Goal: Task Accomplishment & Management: Complete application form

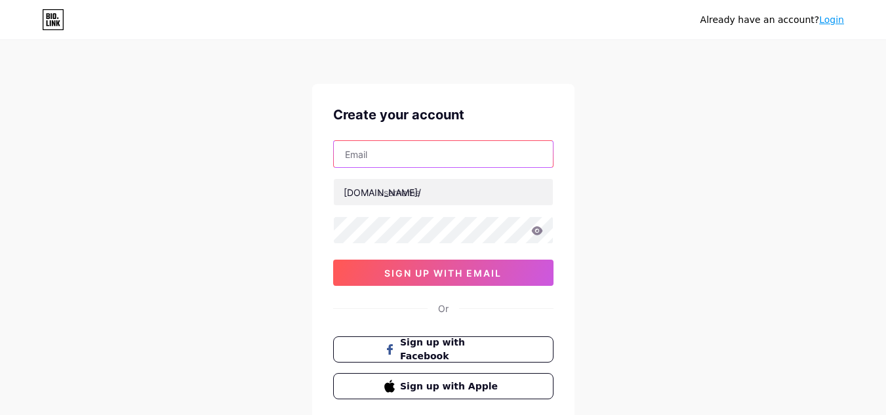
click at [420, 155] on input "text" at bounding box center [443, 154] width 219 height 26
type input "[EMAIL_ADDRESS][DOMAIN_NAME]"
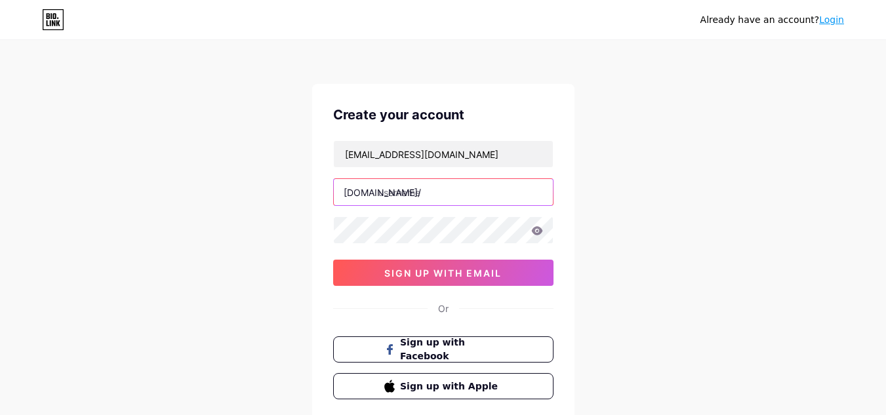
click at [433, 193] on input "text" at bounding box center [443, 192] width 219 height 26
click at [412, 194] on input "text" at bounding box center [443, 192] width 219 height 26
paste input "silverstonefamilydental"
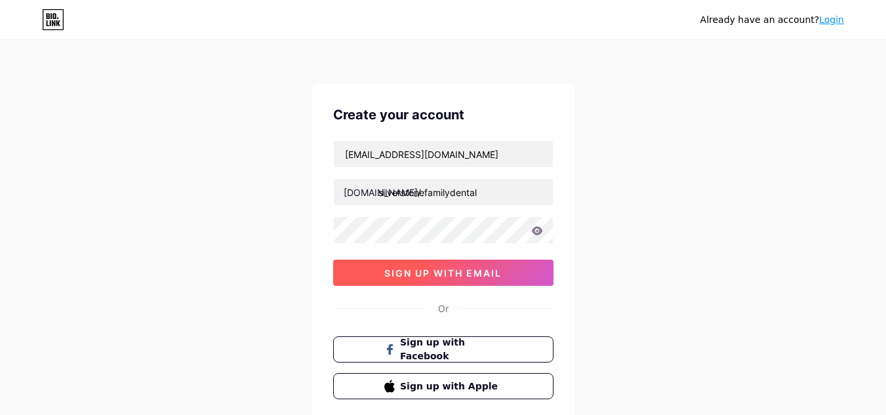
click at [426, 268] on span "sign up with email" at bounding box center [442, 273] width 117 height 11
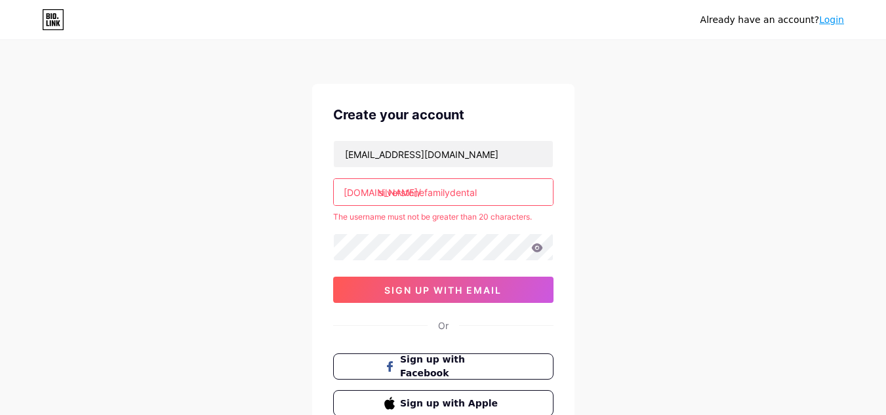
click at [450, 190] on input "silverstonefamilydental" at bounding box center [443, 192] width 219 height 26
drag, startPoint x: 449, startPoint y: 191, endPoint x: 427, endPoint y: 193, distance: 21.8
click at [427, 193] on input "silverstonefamilydental" at bounding box center [443, 192] width 219 height 26
click at [479, 193] on input "silverstonefamilydental" at bounding box center [443, 192] width 219 height 26
type input "s"
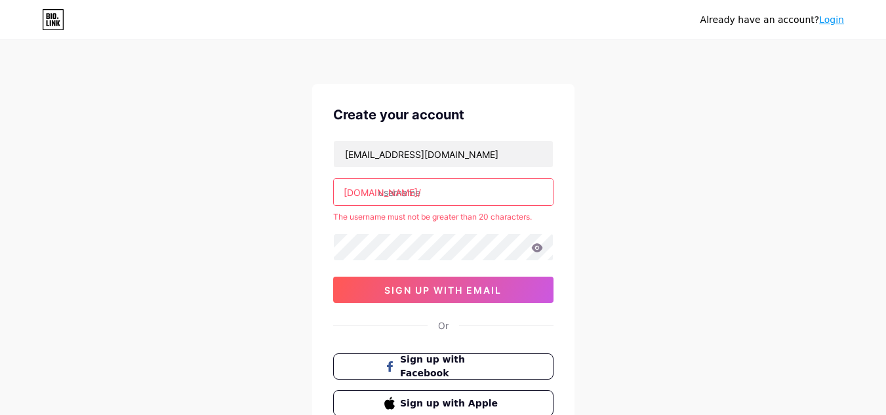
paste input "silverstonefd"
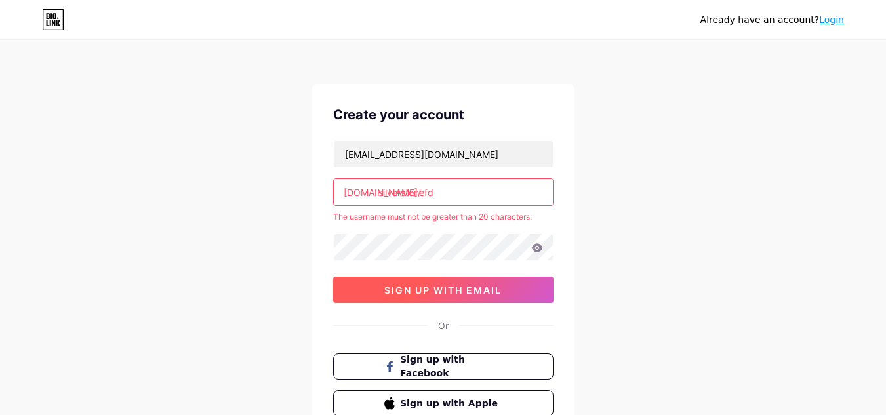
type input "silverstonefd"
click at [470, 288] on span "sign up with email" at bounding box center [442, 290] width 117 height 11
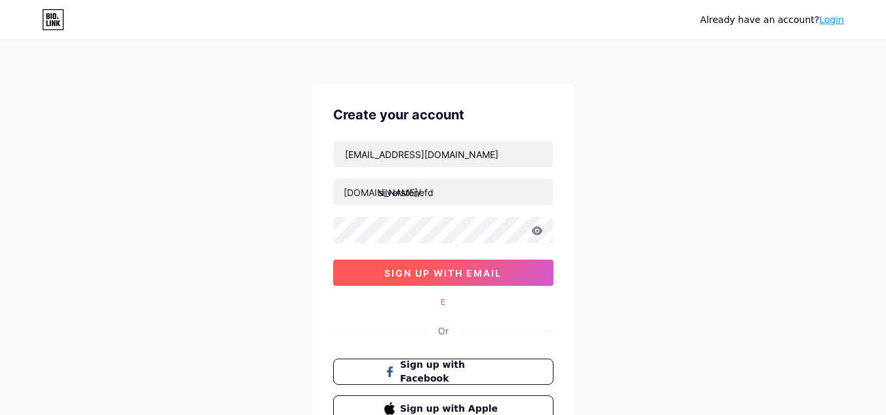
click at [465, 275] on span "sign up with email" at bounding box center [442, 273] width 117 height 11
click at [472, 273] on span "sign up with email" at bounding box center [442, 273] width 117 height 11
click at [477, 272] on span "sign up with email" at bounding box center [442, 273] width 117 height 11
click at [464, 273] on span "sign up with email" at bounding box center [442, 273] width 117 height 11
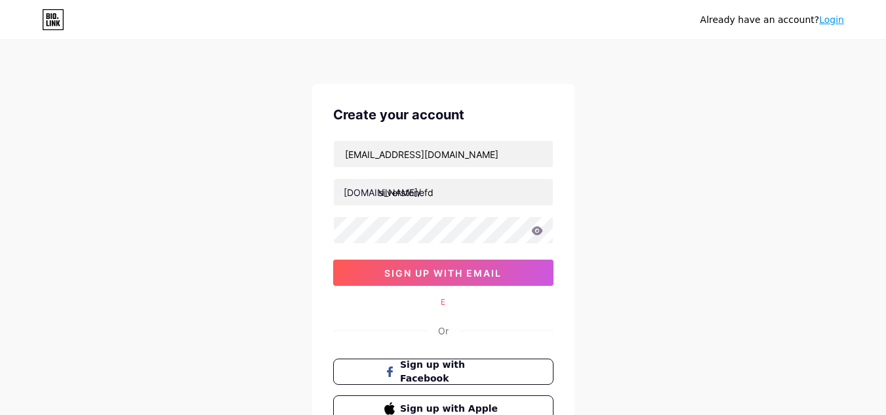
click at [540, 230] on icon at bounding box center [536, 230] width 11 height 9
click at [534, 232] on icon at bounding box center [536, 230] width 11 height 9
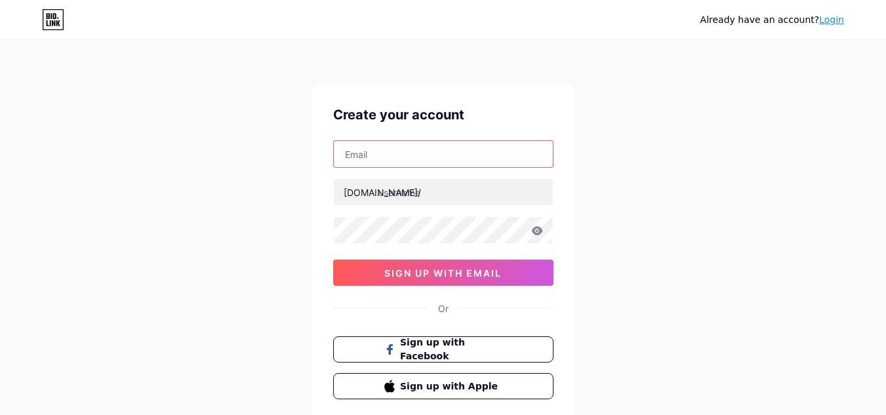
click at [393, 159] on input "text" at bounding box center [443, 154] width 219 height 26
type input "[EMAIL_ADDRESS][DOMAIN_NAME]"
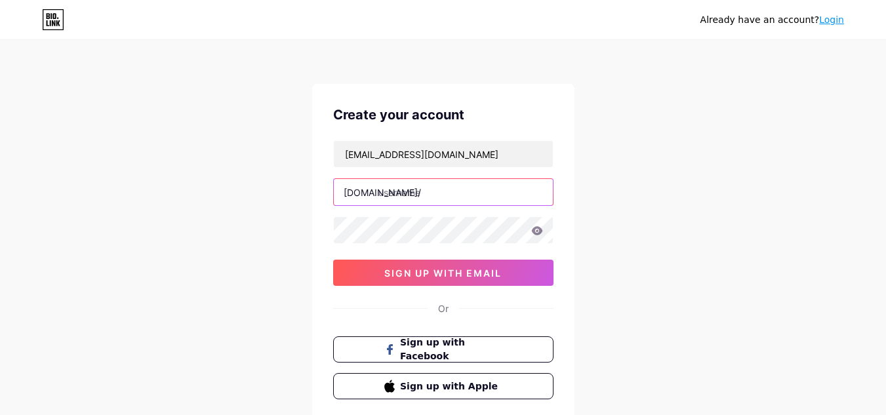
click at [412, 197] on input "text" at bounding box center [443, 192] width 219 height 26
click at [446, 193] on input "text" at bounding box center [443, 192] width 219 height 26
paste input "silverstonefd"
type input "silverstonefd"
drag, startPoint x: 412, startPoint y: 243, endPoint x: 670, endPoint y: 251, distance: 257.2
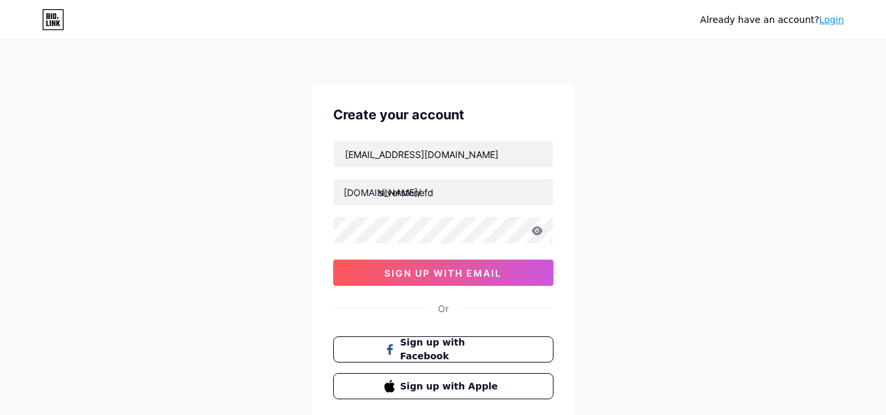
click at [670, 251] on div "Already have an account? Login Create your account silverstonefamilydental@gmai…" at bounding box center [443, 251] width 886 height 502
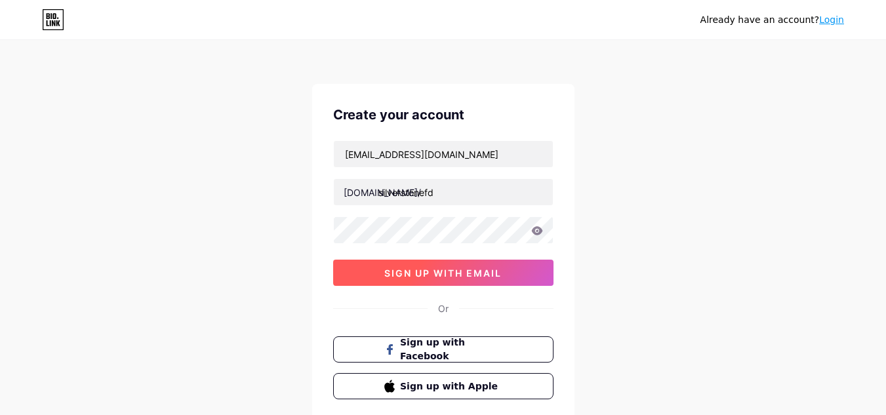
click at [424, 273] on span "sign up with email" at bounding box center [442, 273] width 117 height 11
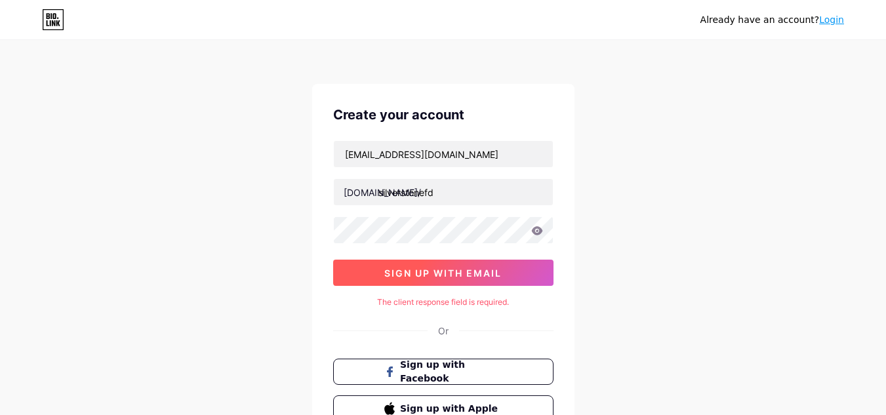
click at [452, 271] on span "sign up with email" at bounding box center [442, 273] width 117 height 11
click at [457, 270] on span "sign up with email" at bounding box center [442, 273] width 117 height 11
click at [456, 269] on span "sign up with email" at bounding box center [442, 273] width 117 height 11
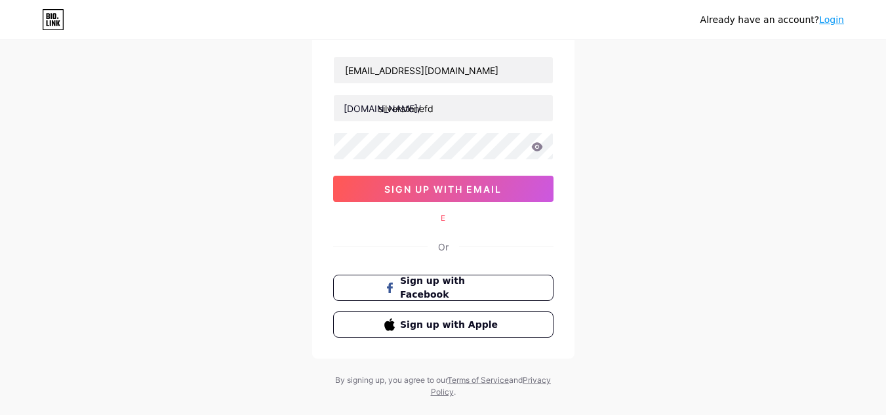
scroll to position [109, 0]
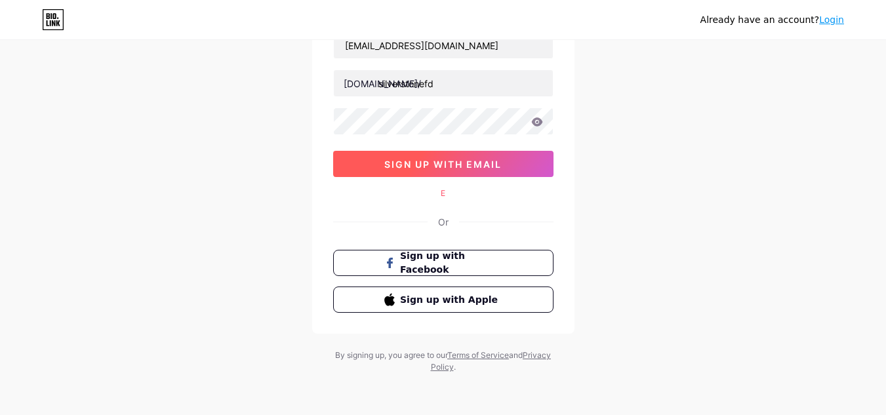
click at [388, 163] on span "sign up with email" at bounding box center [442, 164] width 117 height 11
click at [387, 160] on span "sign up with email" at bounding box center [442, 164] width 117 height 11
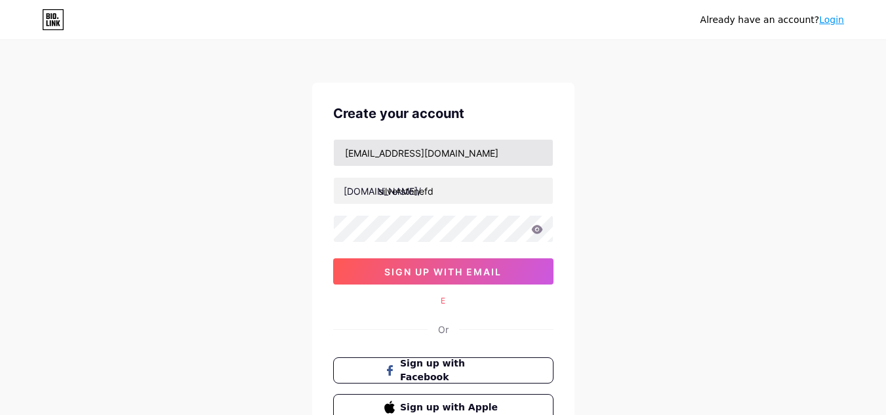
scroll to position [0, 0]
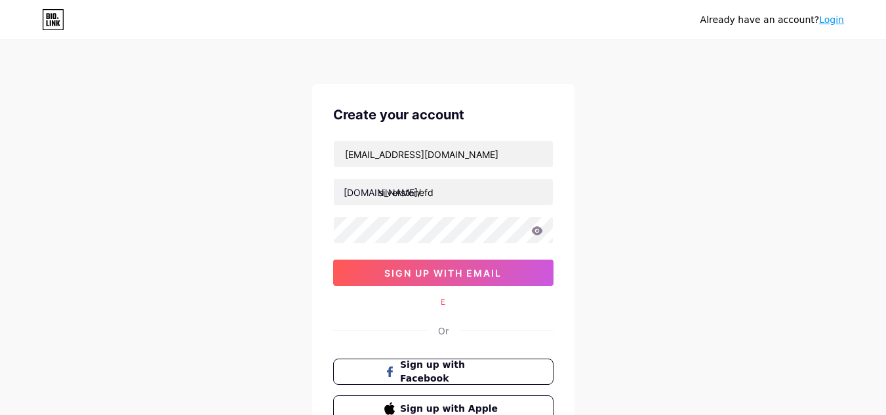
click at [439, 305] on div "E" at bounding box center [443, 302] width 220 height 12
click at [449, 301] on div "E" at bounding box center [443, 302] width 220 height 12
click at [446, 307] on div "E" at bounding box center [443, 302] width 220 height 12
click at [443, 307] on div "E" at bounding box center [443, 302] width 220 height 12
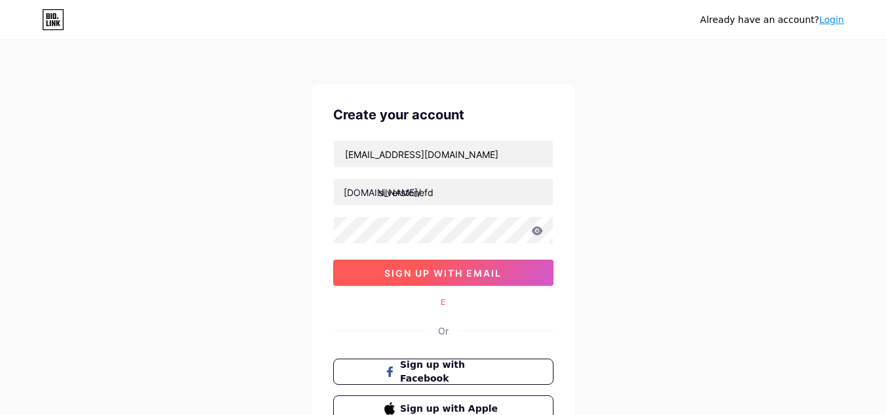
click at [448, 285] on button "sign up with email" at bounding box center [443, 273] width 220 height 26
click at [452, 271] on span "sign up with email" at bounding box center [442, 273] width 117 height 11
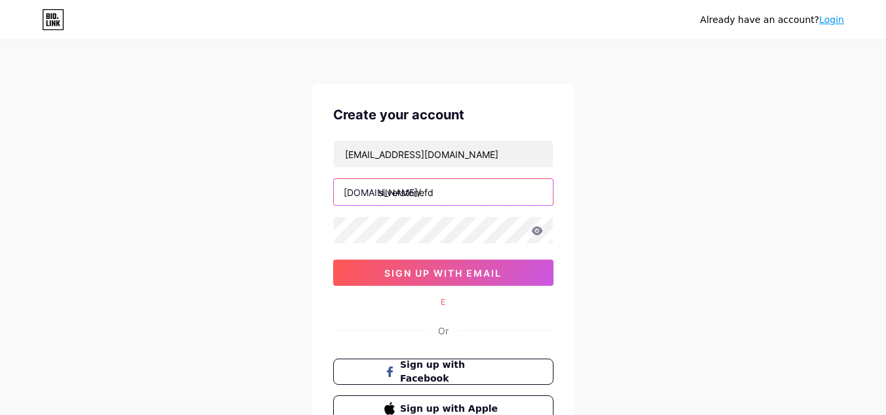
click at [400, 199] on input "silverstonefd" at bounding box center [443, 192] width 219 height 26
click at [378, 191] on input "silverstonefd" at bounding box center [443, 192] width 219 height 26
click at [454, 195] on input "silverstonefd" at bounding box center [443, 192] width 219 height 26
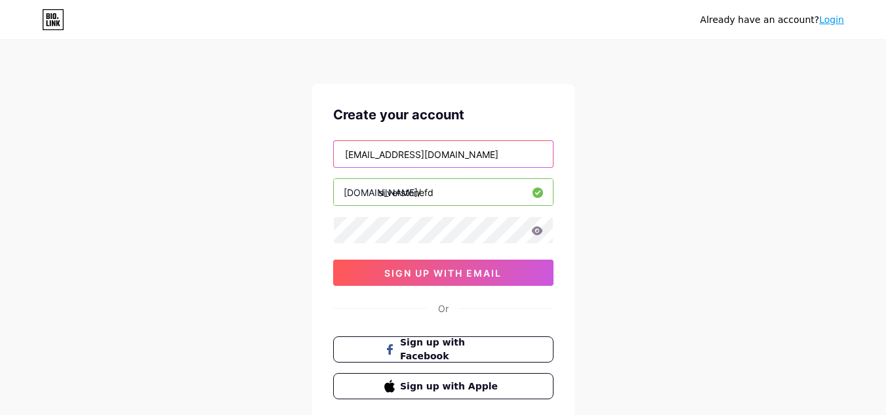
click at [521, 153] on input "[EMAIL_ADDRESS][DOMAIN_NAME]" at bounding box center [443, 154] width 219 height 26
click at [537, 154] on input "[EMAIL_ADDRESS][DOMAIN_NAME]" at bounding box center [443, 154] width 219 height 26
click at [539, 230] on icon at bounding box center [536, 230] width 11 height 9
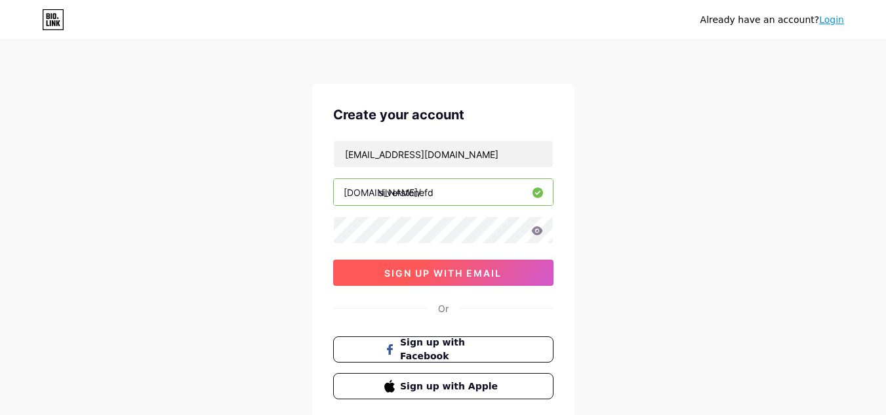
click at [488, 272] on span "sign up with email" at bounding box center [442, 273] width 117 height 11
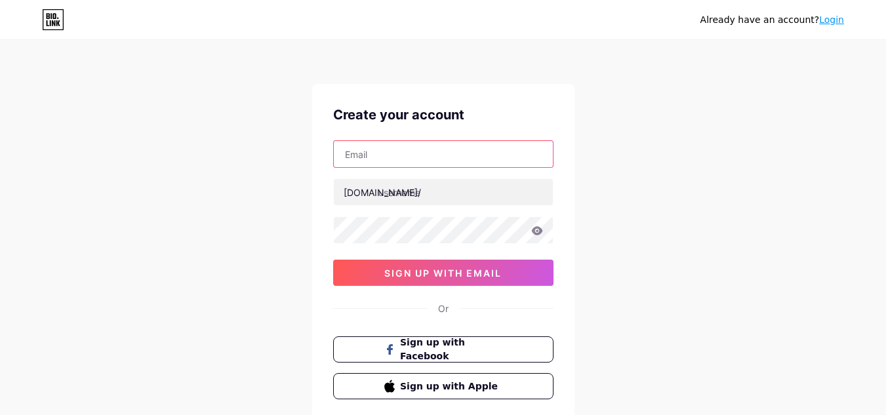
click at [392, 153] on input "text" at bounding box center [443, 154] width 219 height 26
type input "[EMAIL_ADDRESS][DOMAIN_NAME]"
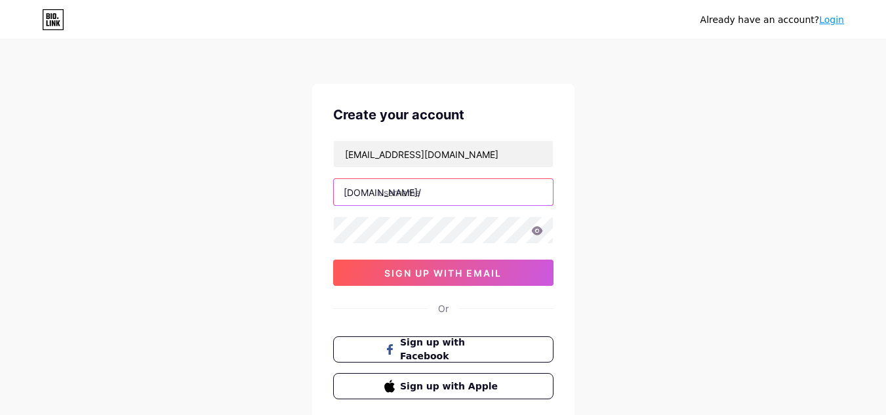
click at [434, 192] on input "text" at bounding box center [443, 192] width 219 height 26
drag, startPoint x: 434, startPoint y: 192, endPoint x: 412, endPoint y: 192, distance: 21.6
click at [412, 192] on input "text" at bounding box center [443, 192] width 219 height 26
click at [461, 196] on input "text" at bounding box center [443, 192] width 219 height 26
paste input "silverstonefd"
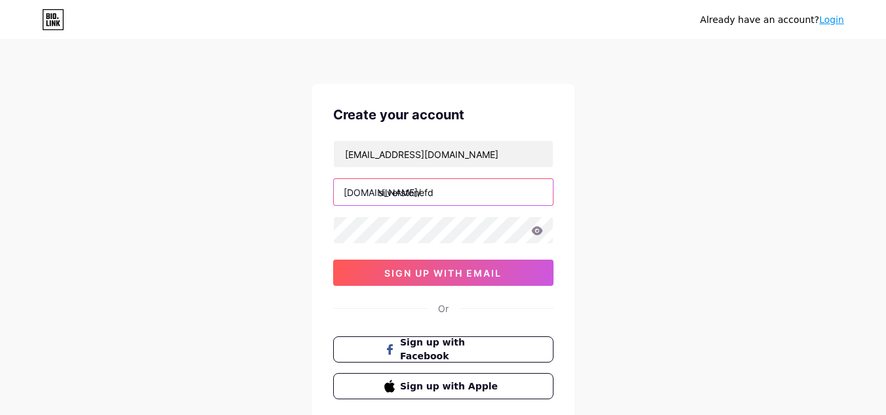
type input "silverstonefd"
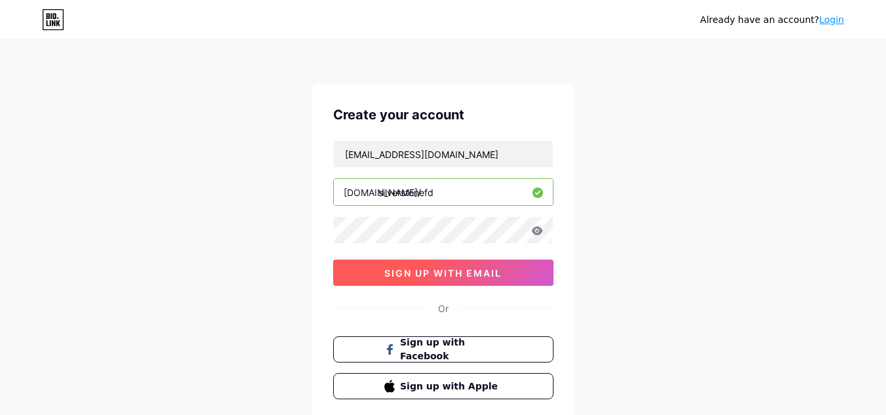
click at [454, 271] on span "sign up with email" at bounding box center [442, 273] width 117 height 11
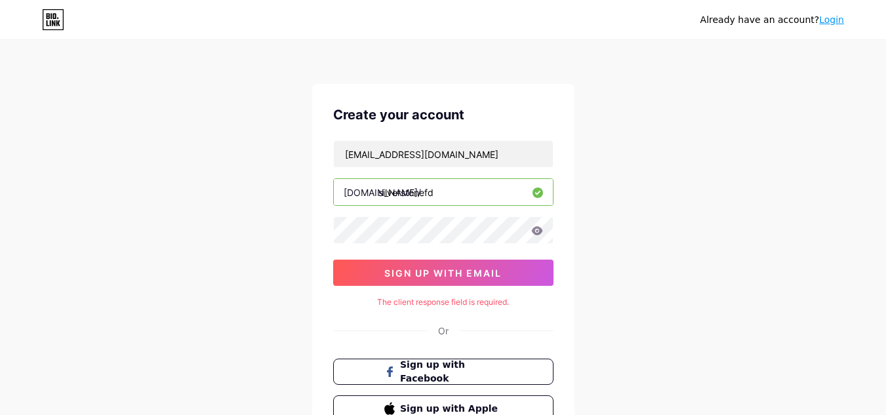
click at [433, 117] on div "Create your account" at bounding box center [443, 115] width 220 height 20
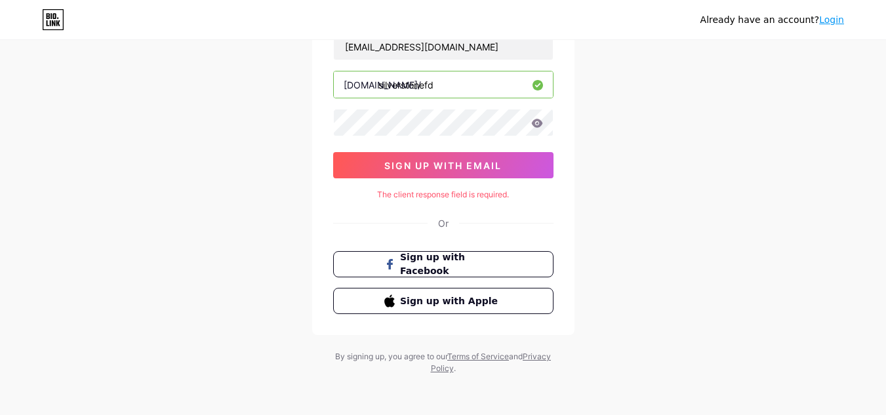
scroll to position [109, 0]
